Goal: Information Seeking & Learning: Find specific fact

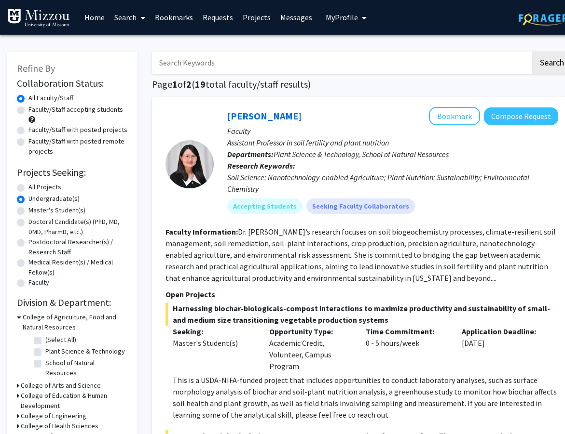
click at [259, 69] on input "Search Keywords" at bounding box center [341, 63] width 378 height 22
type input "jordan"
click at [532, 52] on button "Search" at bounding box center [552, 63] width 40 height 22
radio input "true"
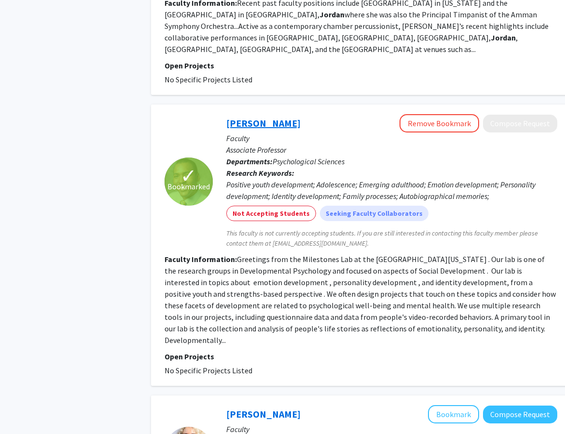
scroll to position [718, 1]
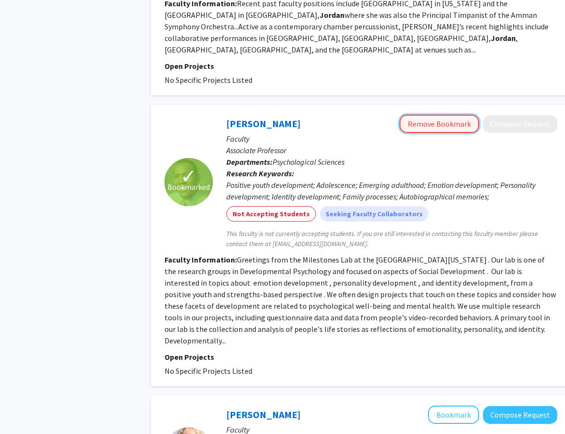
click at [438, 115] on button "Remove Bookmark" at bounding box center [439, 124] width 80 height 18
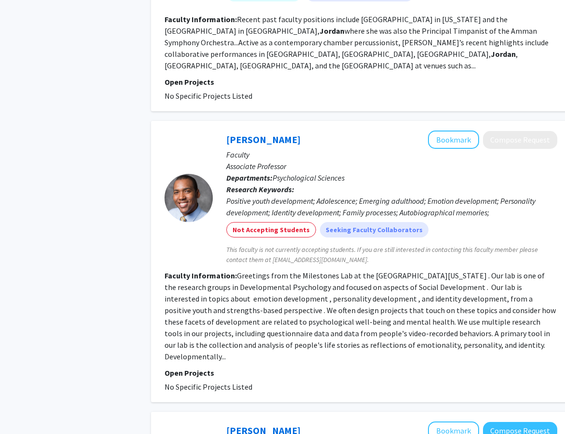
scroll to position [702, 1]
click at [449, 131] on button "Bookmark" at bounding box center [453, 140] width 51 height 18
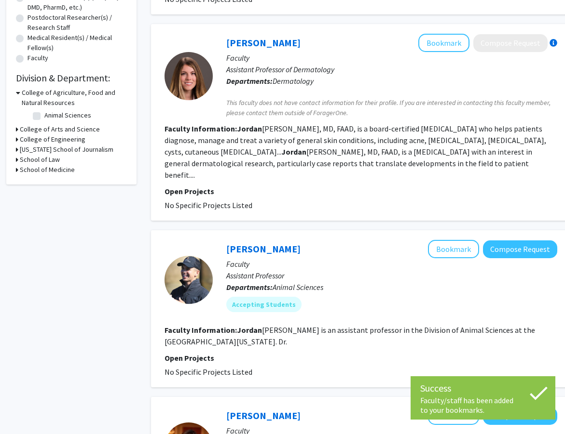
scroll to position [0, 1]
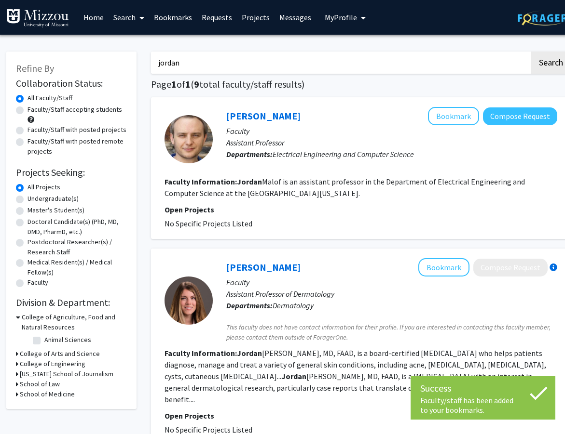
click at [320, 60] on input "jordan" at bounding box center [340, 63] width 378 height 22
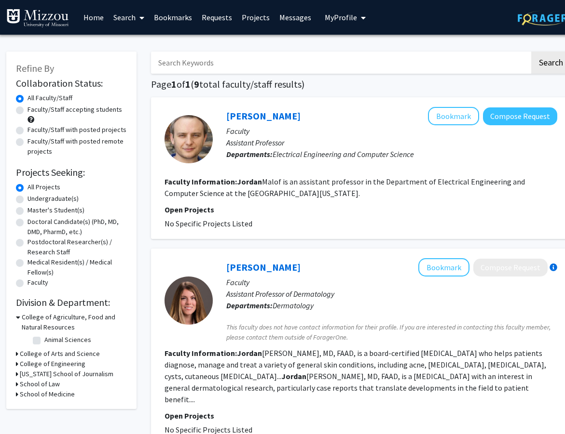
click at [27, 199] on label "Undergraduate(s)" at bounding box center [52, 199] width 51 height 10
click at [27, 199] on input "Undergraduate(s)" at bounding box center [30, 197] width 6 height 6
radio input "true"
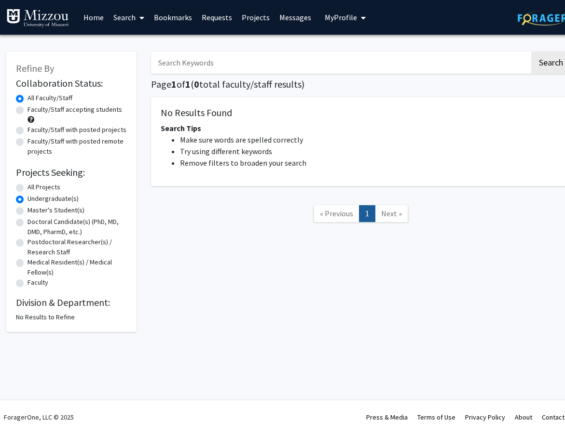
click at [299, 56] on input "Search Keywords" at bounding box center [340, 63] width 378 height 22
click at [376, 88] on h1 "Page 1 of 1 ( 0 total faculty/staff results)" at bounding box center [360, 85] width 419 height 12
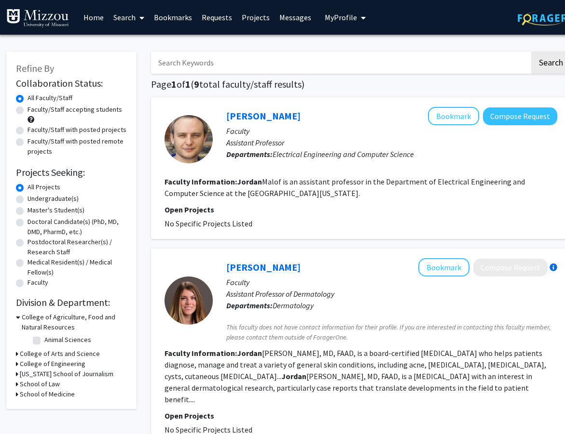
radio input "false"
radio input "true"
